Goal: Information Seeking & Learning: Learn about a topic

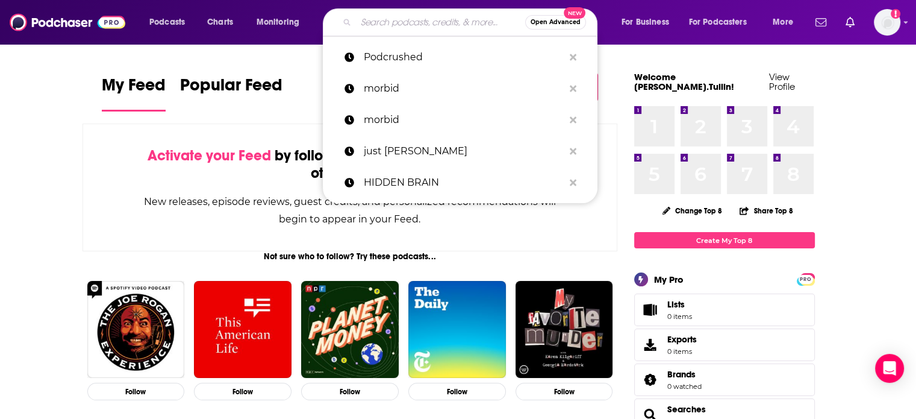
click at [410, 18] on input "Search podcasts, credits, & more..." at bounding box center [440, 22] width 169 height 19
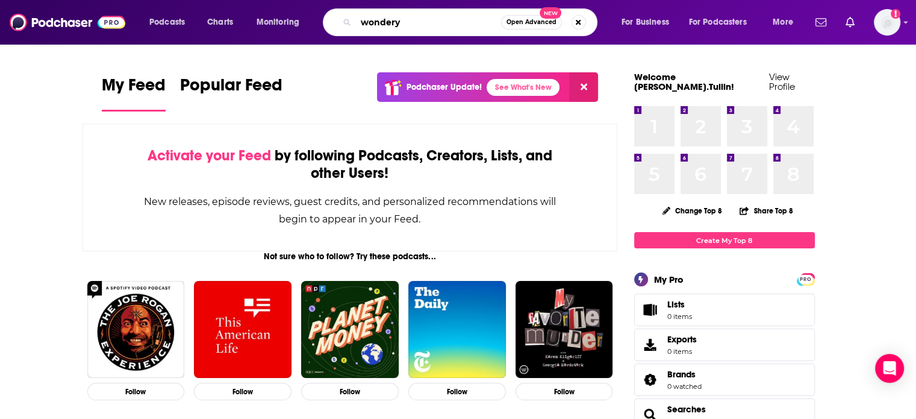
type input "wondery"
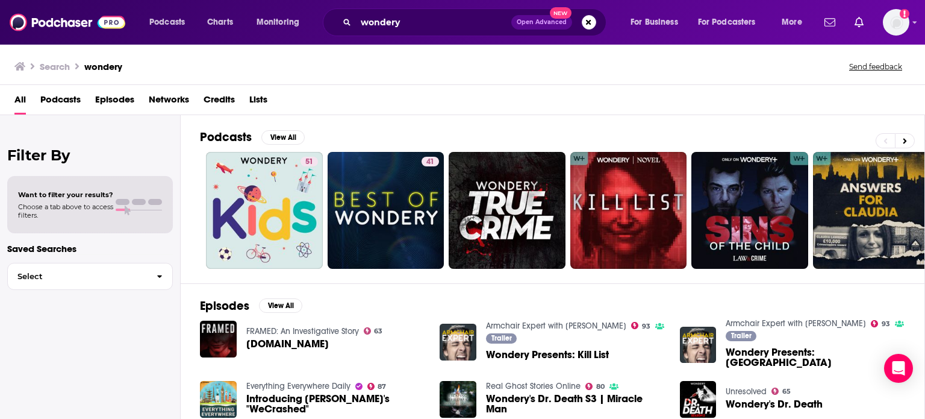
click at [53, 99] on span "Podcasts" at bounding box center [60, 102] width 40 height 25
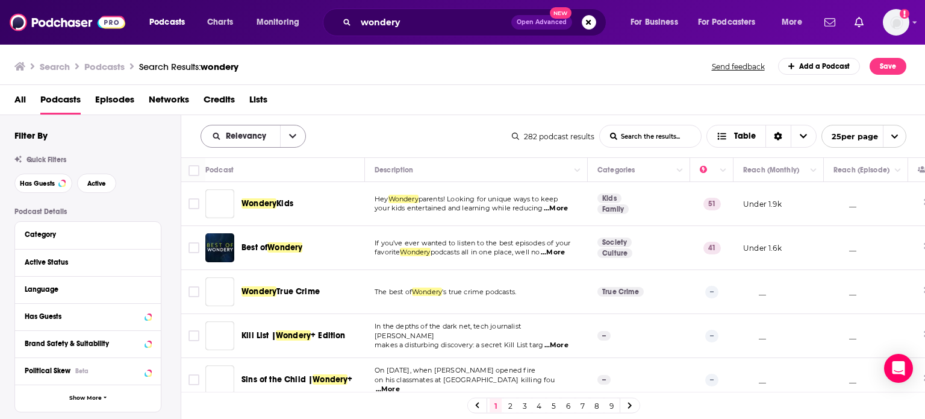
click at [292, 139] on icon "open menu" at bounding box center [292, 136] width 7 height 8
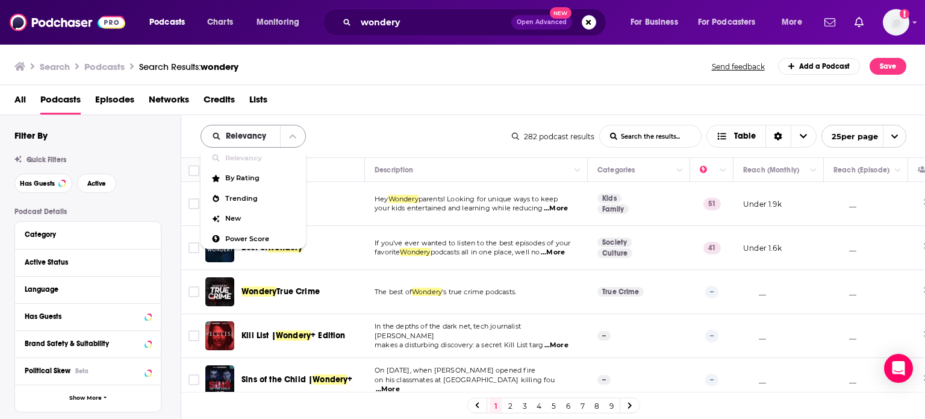
click at [292, 139] on icon "close menu" at bounding box center [292, 136] width 7 height 8
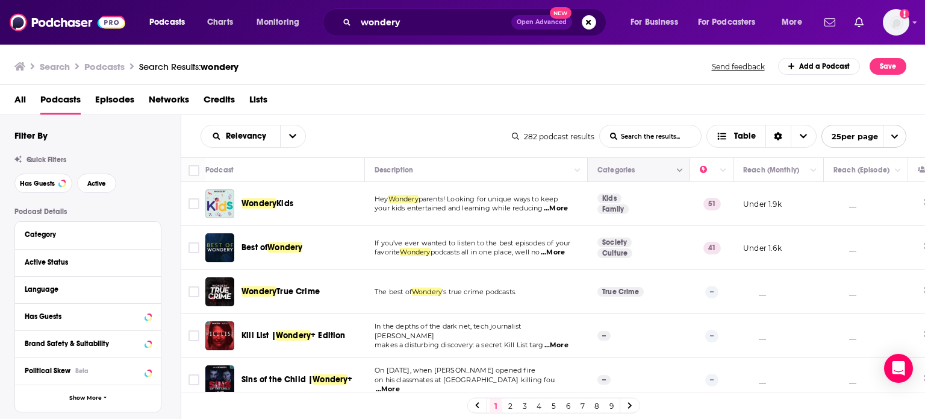
click at [681, 171] on icon "Column Actions" at bounding box center [680, 170] width 6 height 7
drag, startPoint x: 363, startPoint y: 93, endPoint x: 279, endPoint y: 117, distance: 87.1
click at [361, 93] on div at bounding box center [462, 209] width 925 height 419
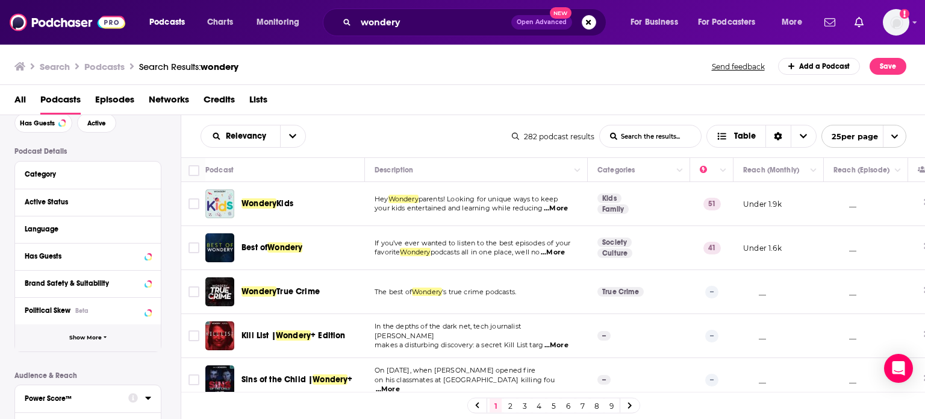
click at [102, 334] on button "Show More" at bounding box center [88, 337] width 146 height 27
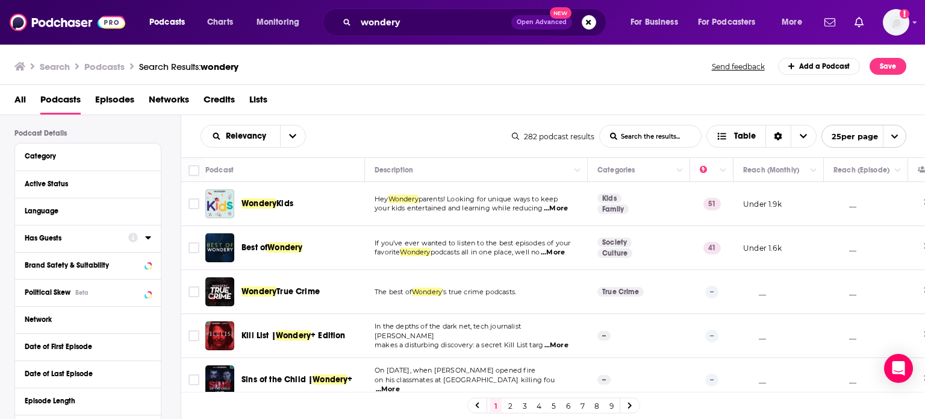
scroll to position [60, 0]
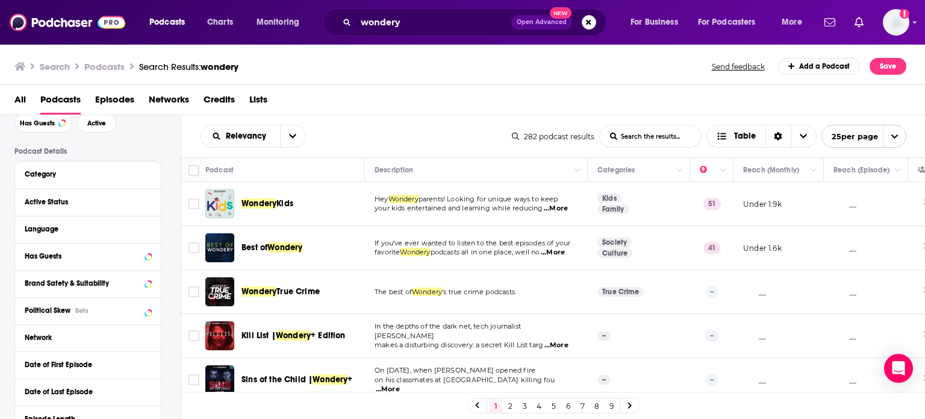
click at [151, 172] on div "Category" at bounding box center [88, 174] width 146 height 27
click at [149, 175] on icon at bounding box center [148, 174] width 6 height 10
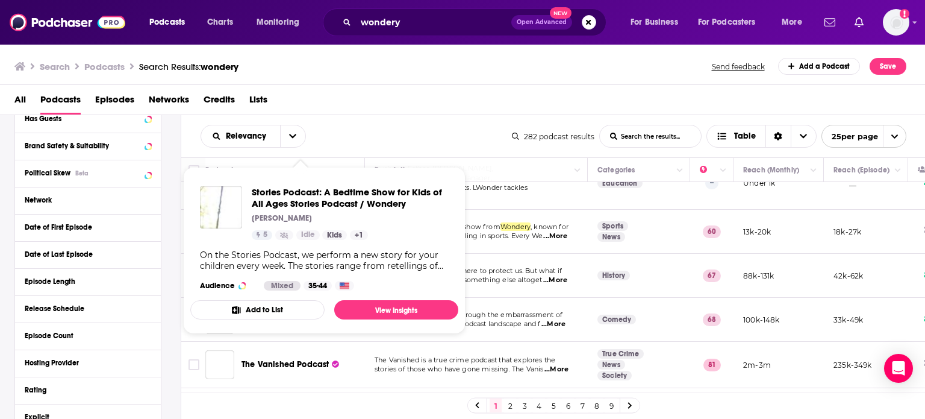
scroll to position [542, 0]
